Goal: Transaction & Acquisition: Purchase product/service

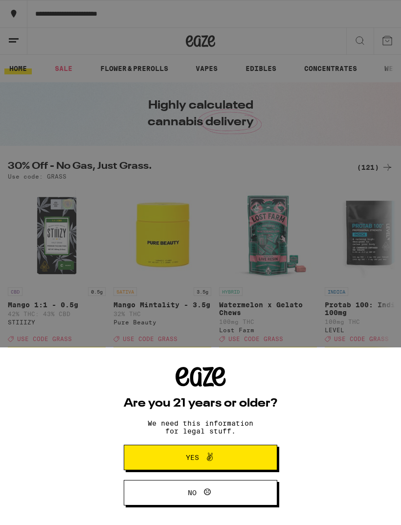
click at [259, 445] on button "Yes" at bounding box center [201, 457] width 154 height 25
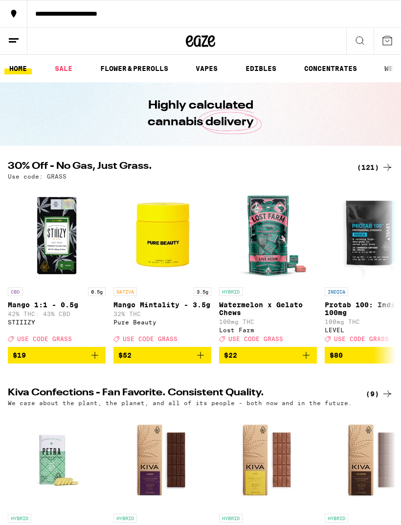
click at [13, 37] on icon at bounding box center [14, 41] width 12 height 12
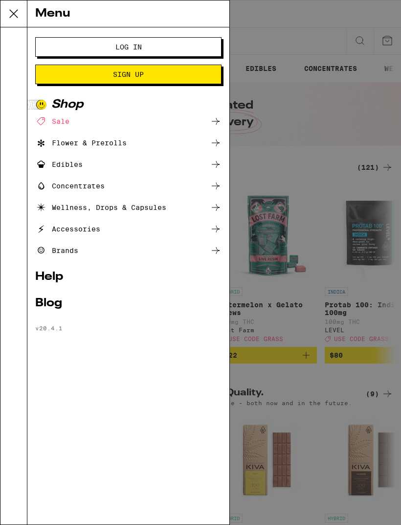
click at [63, 146] on div "Flower & Prerolls" at bounding box center [81, 143] width 92 height 12
